Goal: Answer question/provide support

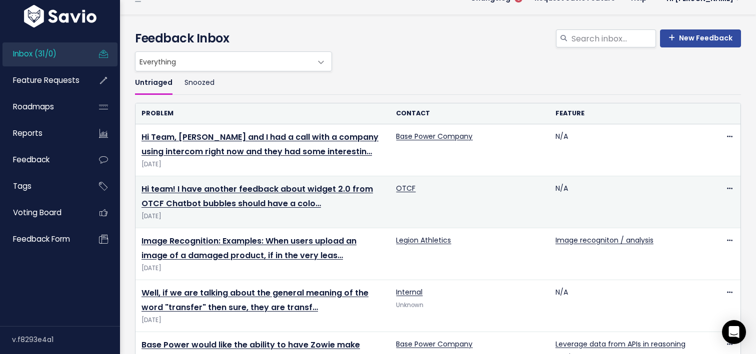
scroll to position [23, 0]
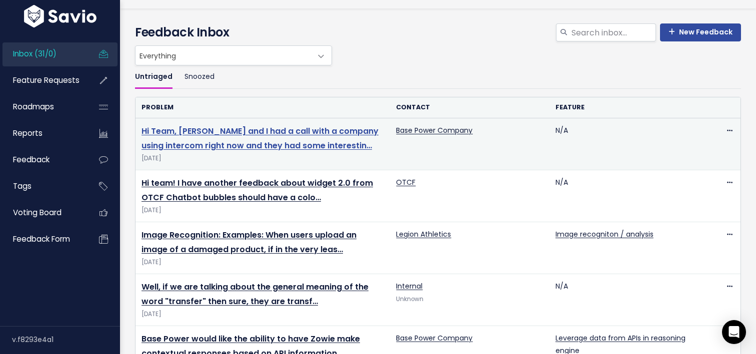
click at [293, 140] on link "Hi Team, [PERSON_NAME] and I had a call with a company using intercom right now…" at bounding box center [259, 138] width 237 height 26
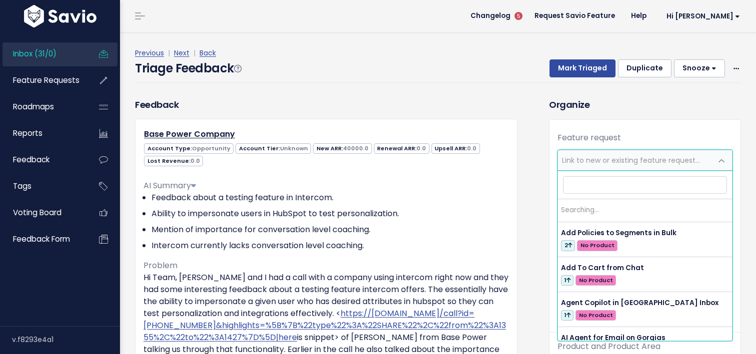
click at [636, 163] on span "Link to new or existing feature request..." at bounding box center [631, 160] width 138 height 10
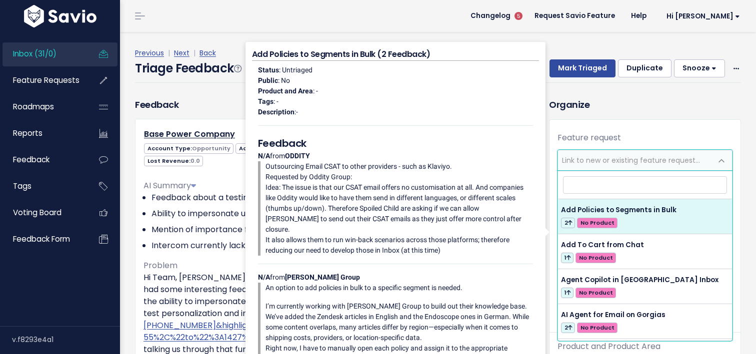
click at [610, 118] on div "Organize Feature request --------- Link to new or existing feature request... C…" at bounding box center [644, 352] width 207 height 509
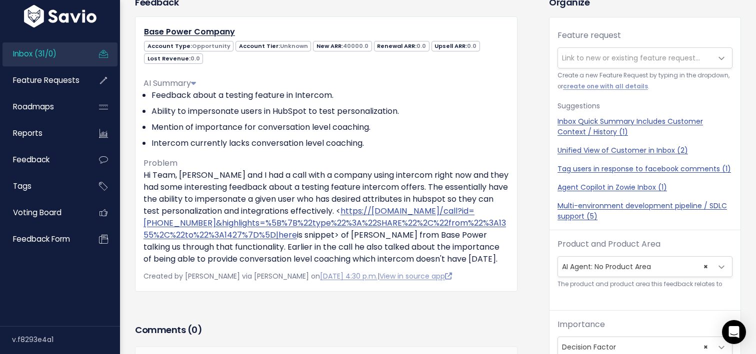
scroll to position [113, 0]
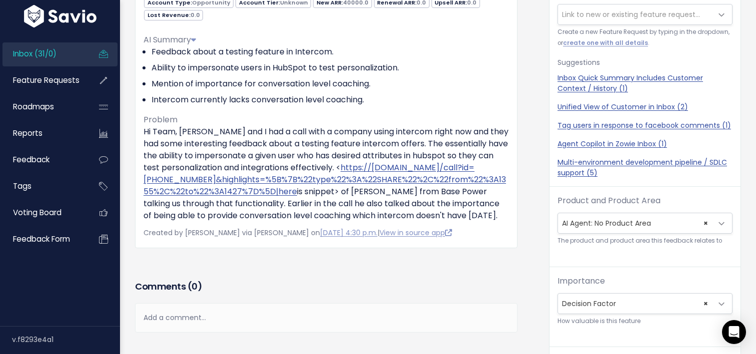
click at [610, 218] on span "× AI Agent: No Product Area" at bounding box center [635, 223] width 154 height 20
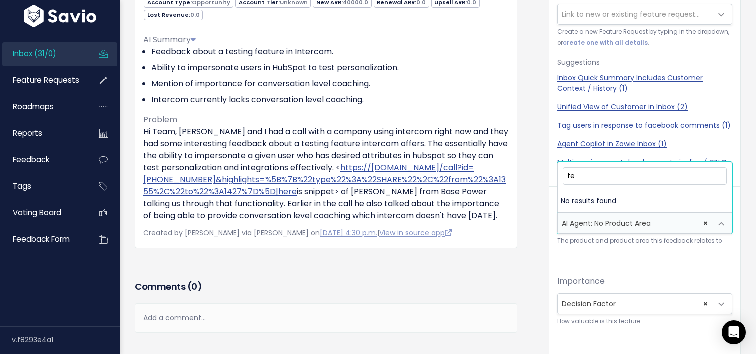
type input "t"
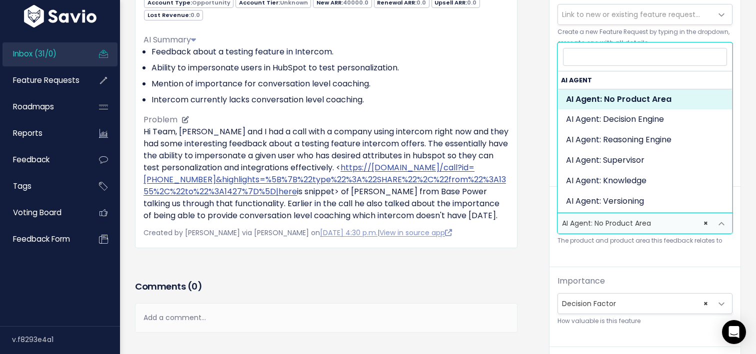
scroll to position [33, 0]
click at [490, 62] on li "Ability to impersonate users in HubSpot to test personalization." at bounding box center [329, 68] width 357 height 12
click at [724, 221] on span at bounding box center [721, 224] width 20 height 20
select select
